Goal: Task Accomplishment & Management: Complete application form

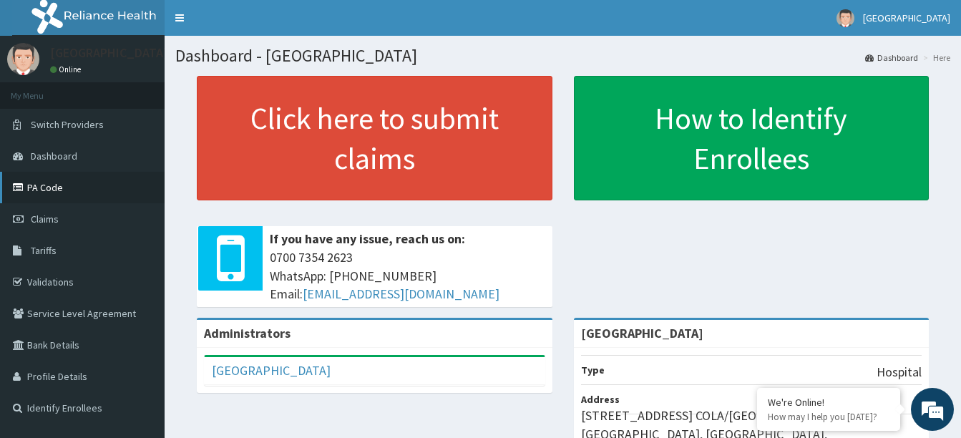
click at [34, 182] on link "PA Code" at bounding box center [82, 187] width 165 height 31
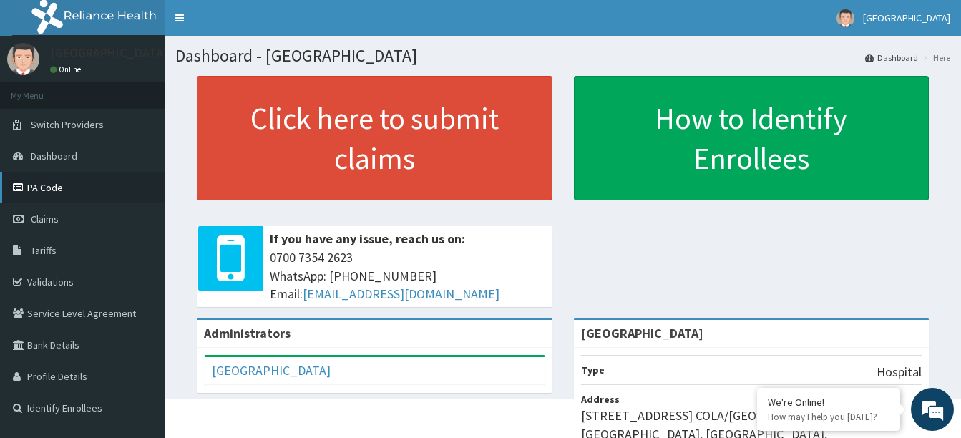
click at [57, 185] on link "PA Code" at bounding box center [82, 187] width 165 height 31
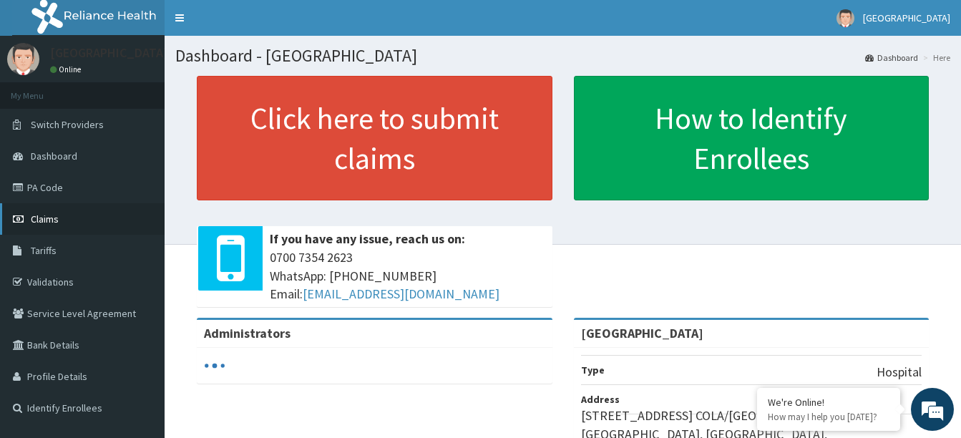
click at [49, 220] on span "Claims" at bounding box center [45, 218] width 28 height 13
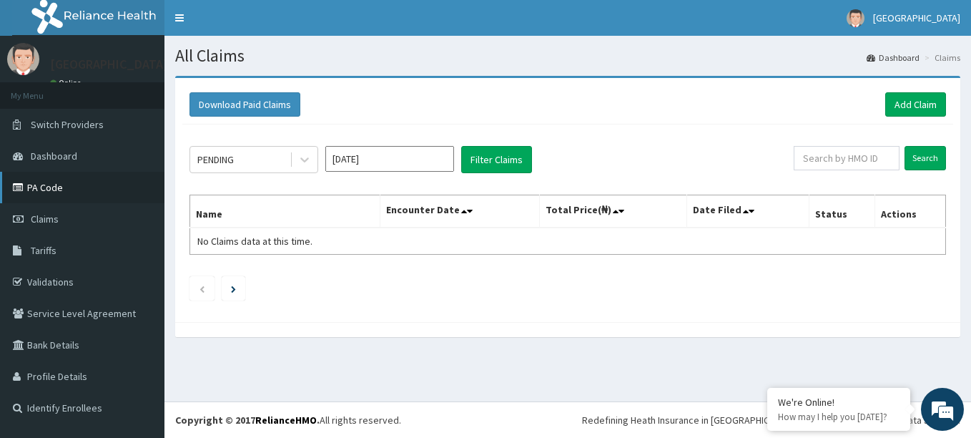
click at [54, 182] on link "PA Code" at bounding box center [82, 187] width 165 height 31
click at [59, 187] on link "PA Code" at bounding box center [82, 187] width 165 height 31
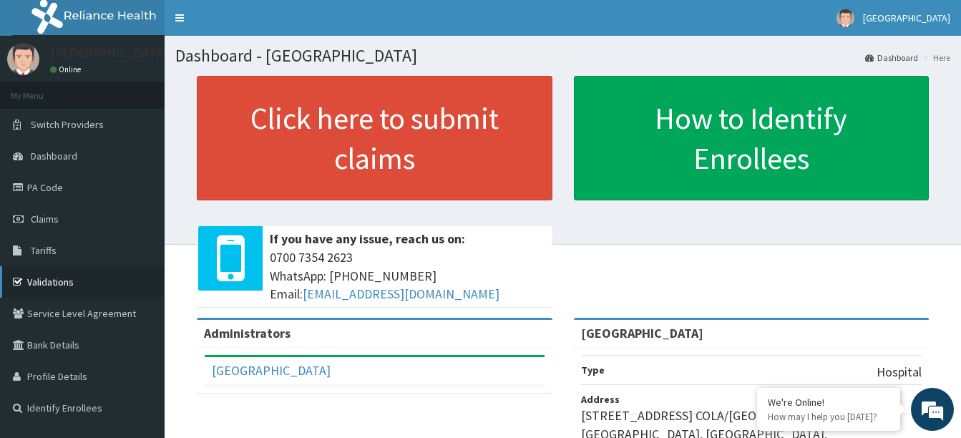
click at [45, 283] on link "Validations" at bounding box center [82, 281] width 165 height 31
click at [46, 184] on link "PA Code" at bounding box center [82, 187] width 165 height 31
click at [46, 185] on link "PA Code" at bounding box center [82, 187] width 165 height 31
click at [39, 185] on link "PA Code" at bounding box center [82, 187] width 165 height 31
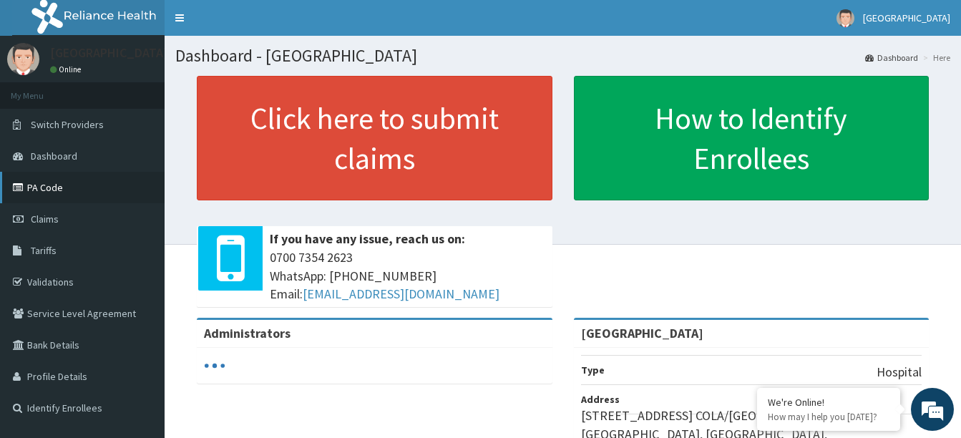
click at [49, 197] on link "PA Code" at bounding box center [82, 187] width 165 height 31
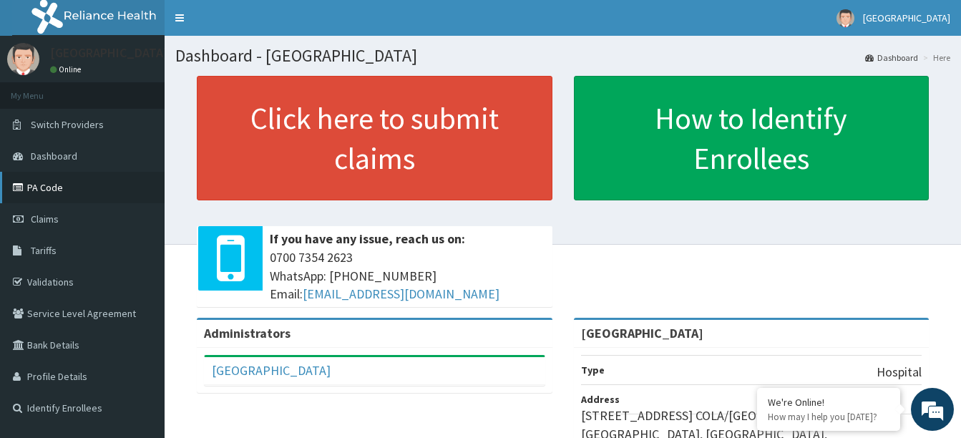
click at [54, 185] on link "PA Code" at bounding box center [82, 187] width 165 height 31
click at [44, 217] on span "Claims" at bounding box center [45, 218] width 28 height 13
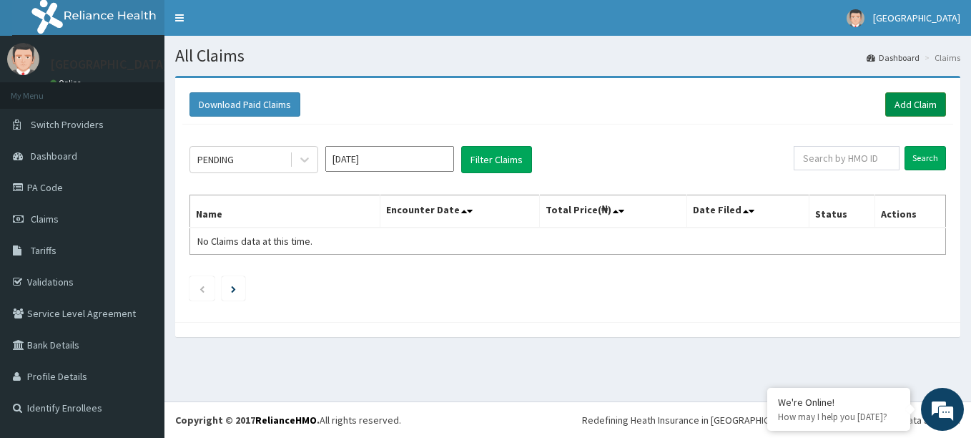
click at [913, 98] on link "Add Claim" at bounding box center [915, 104] width 61 height 24
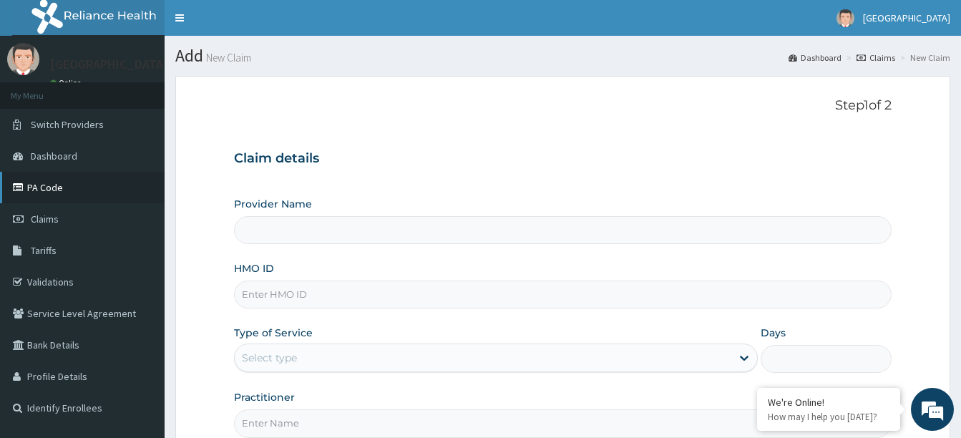
type input "[GEOGRAPHIC_DATA]"
click at [51, 182] on link "PA Code" at bounding box center [82, 187] width 165 height 31
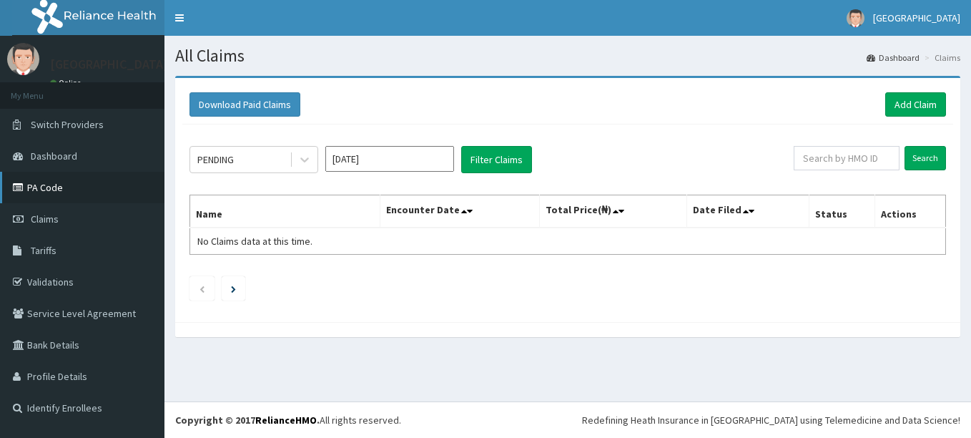
drag, startPoint x: 0, startPoint y: 0, endPoint x: 56, endPoint y: 182, distance: 190.0
click at [56, 182] on link "PA Code" at bounding box center [82, 187] width 165 height 31
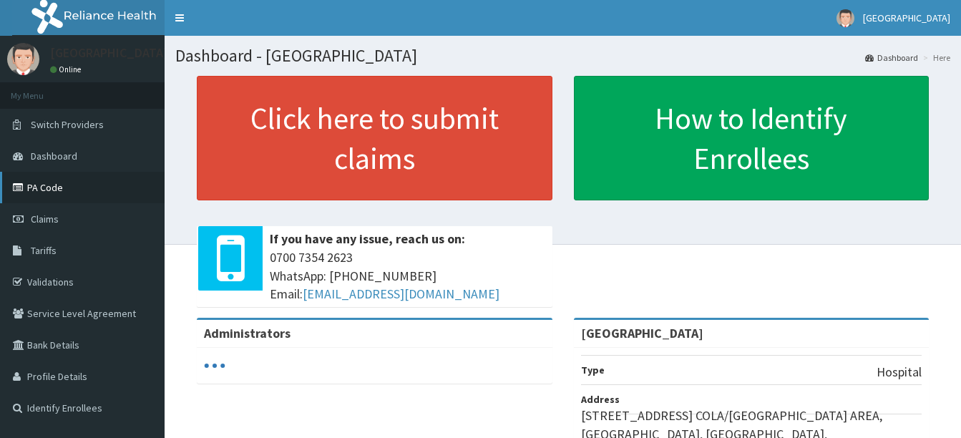
click at [34, 180] on link "PA Code" at bounding box center [82, 187] width 165 height 31
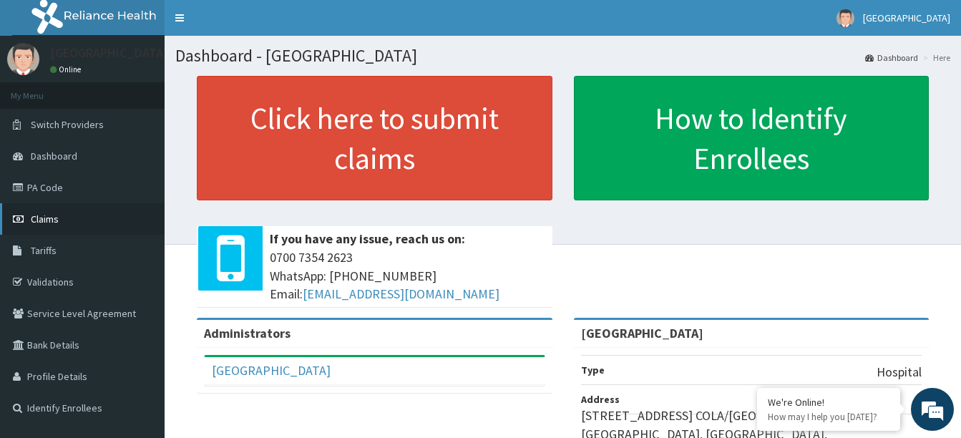
scroll to position [261, 0]
